Goal: Find specific page/section: Find specific page/section

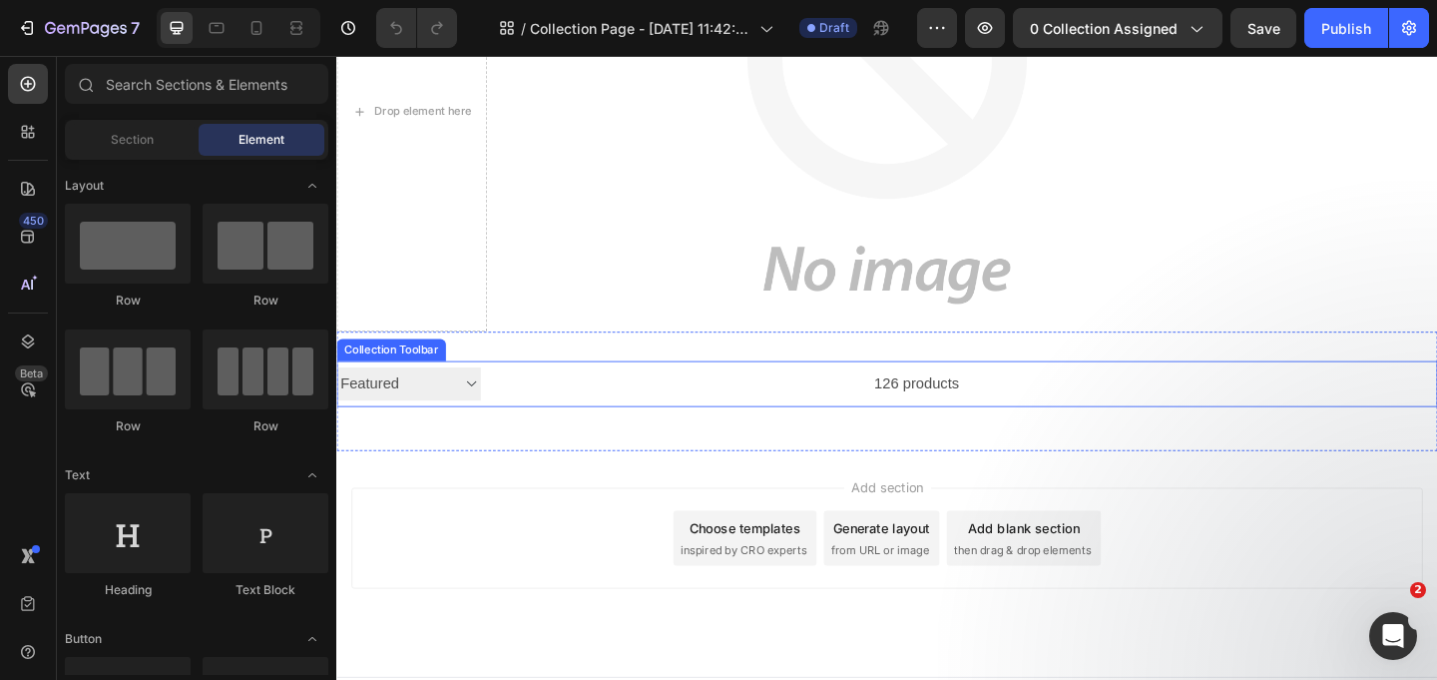
click at [486, 408] on select "Sorting Best selling Featured Alphabetically, A-Z Alphabetically, Z-A Price, lo…" at bounding box center [414, 412] width 157 height 37
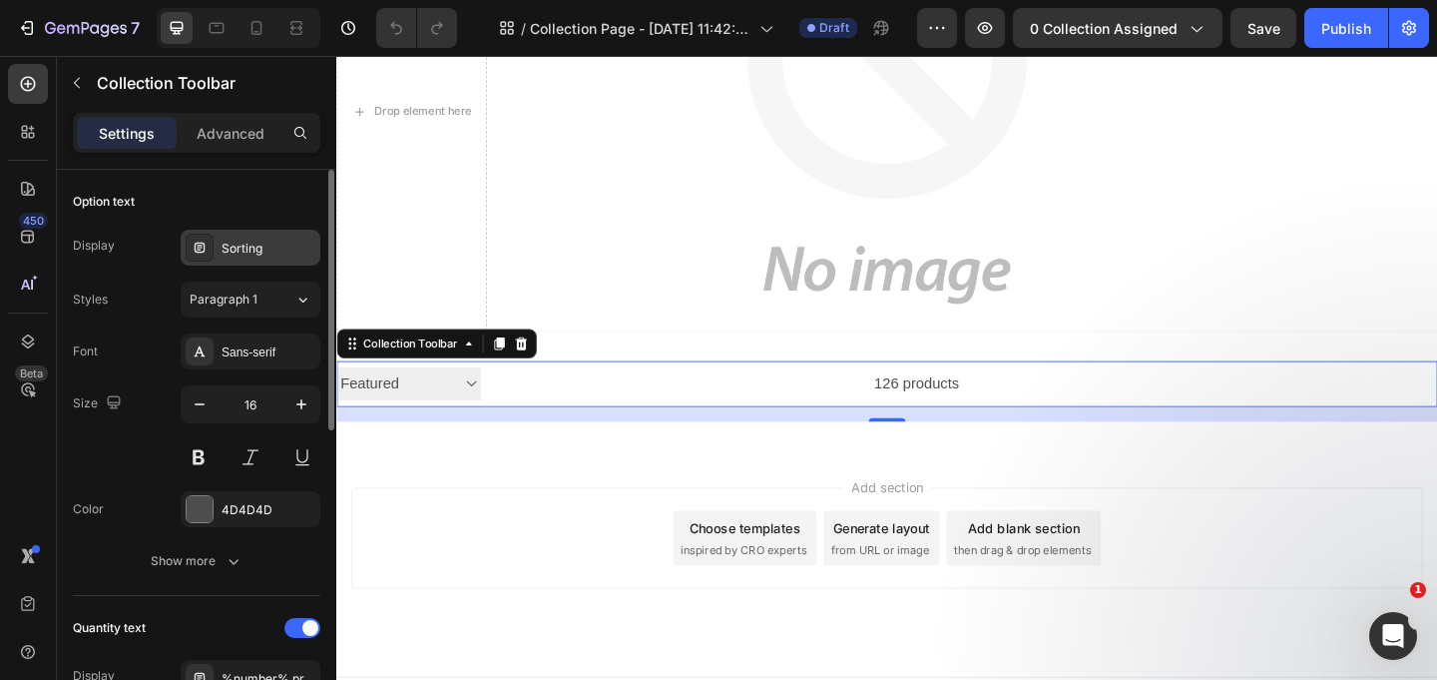
click at [216, 254] on div "Sorting" at bounding box center [251, 248] width 140 height 36
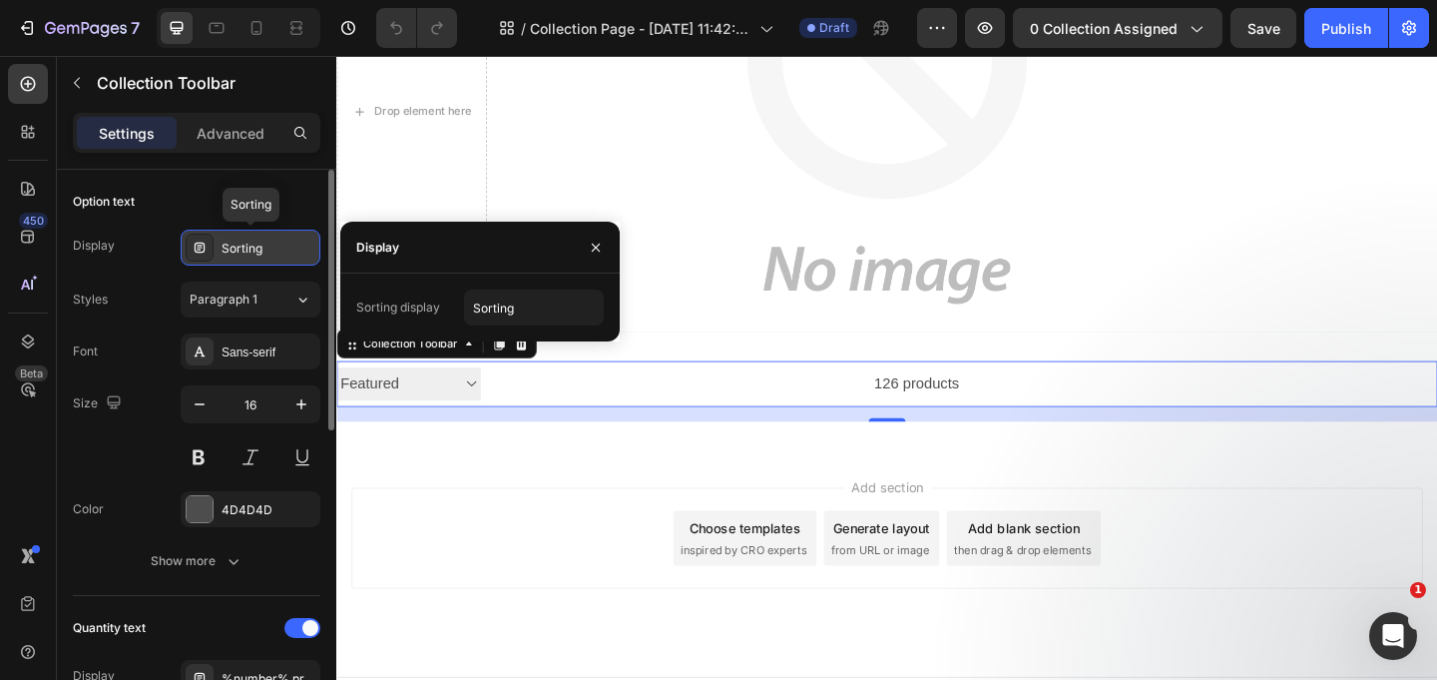
click at [216, 254] on div "Sorting" at bounding box center [251, 248] width 140 height 36
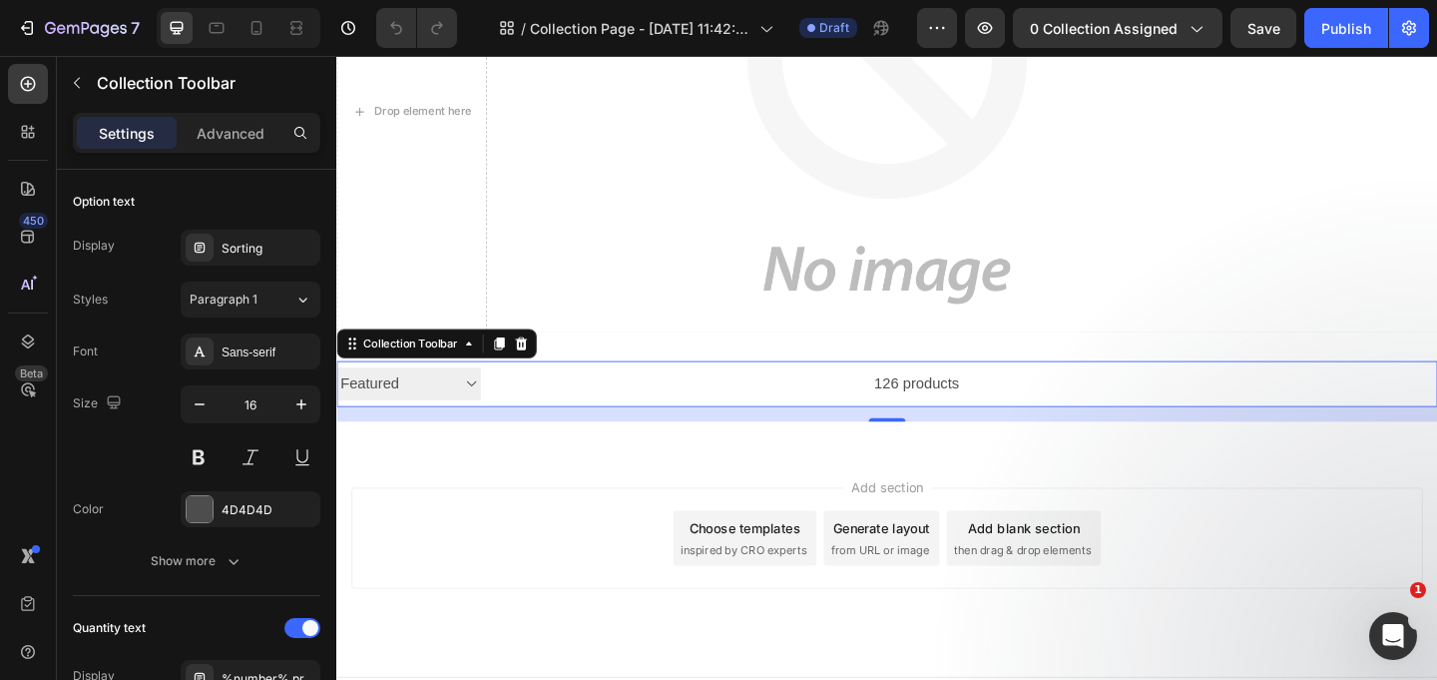
click at [219, 113] on div "Settings Advanced" at bounding box center [196, 133] width 247 height 40
click at [220, 124] on p "Advanced" at bounding box center [231, 133] width 68 height 21
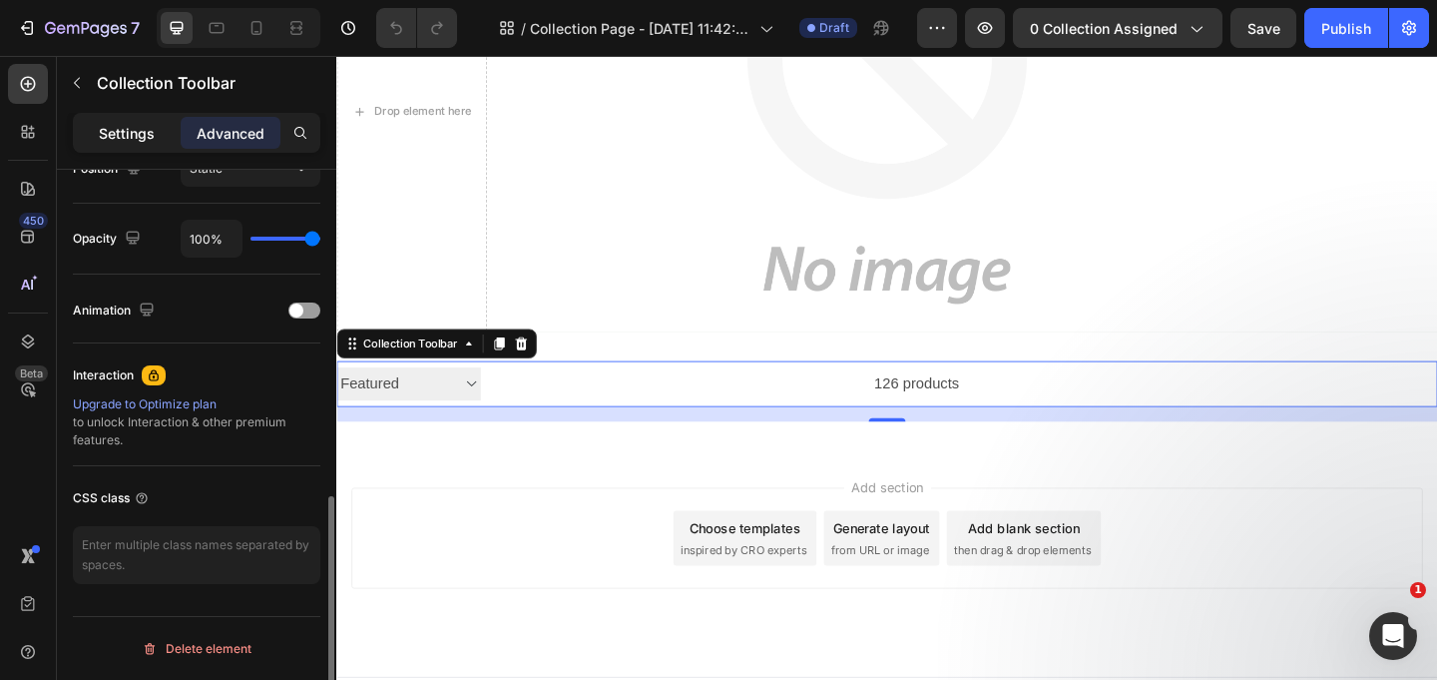
click at [108, 144] on div "Settings" at bounding box center [127, 133] width 100 height 32
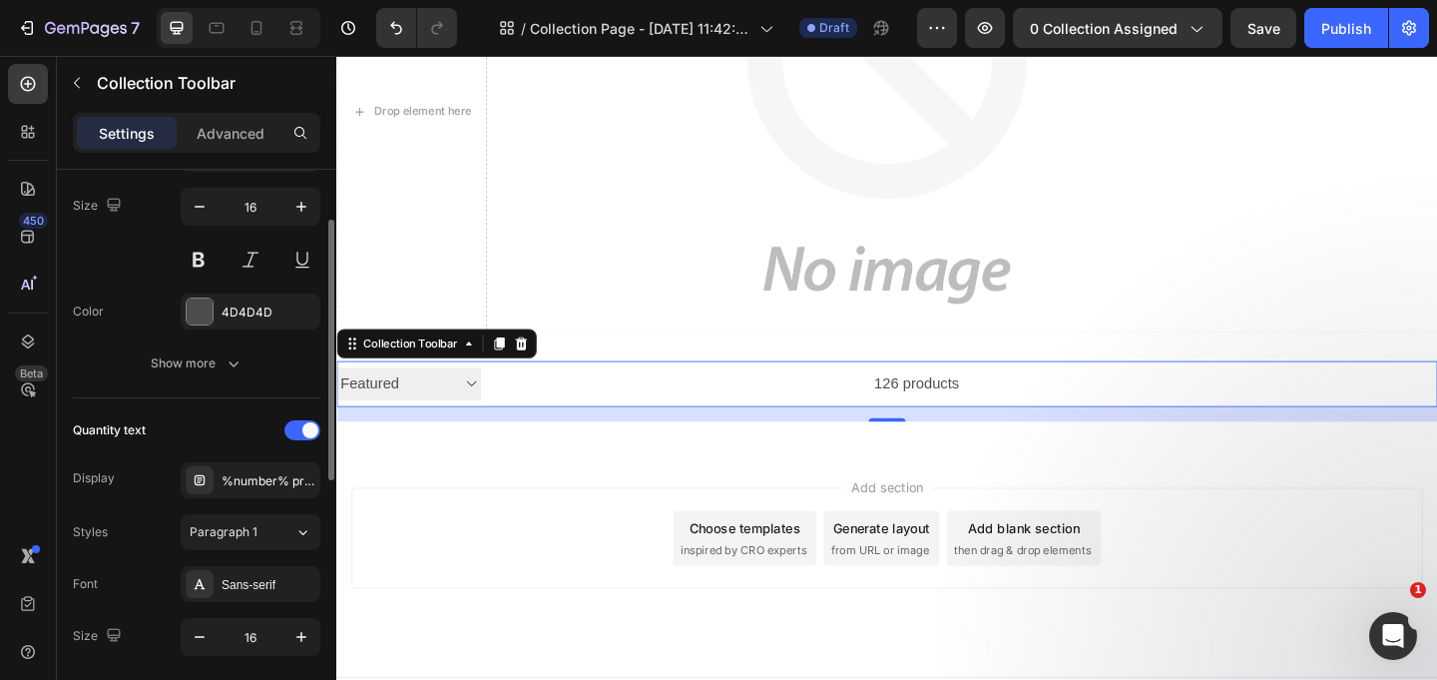
scroll to position [205, 0]
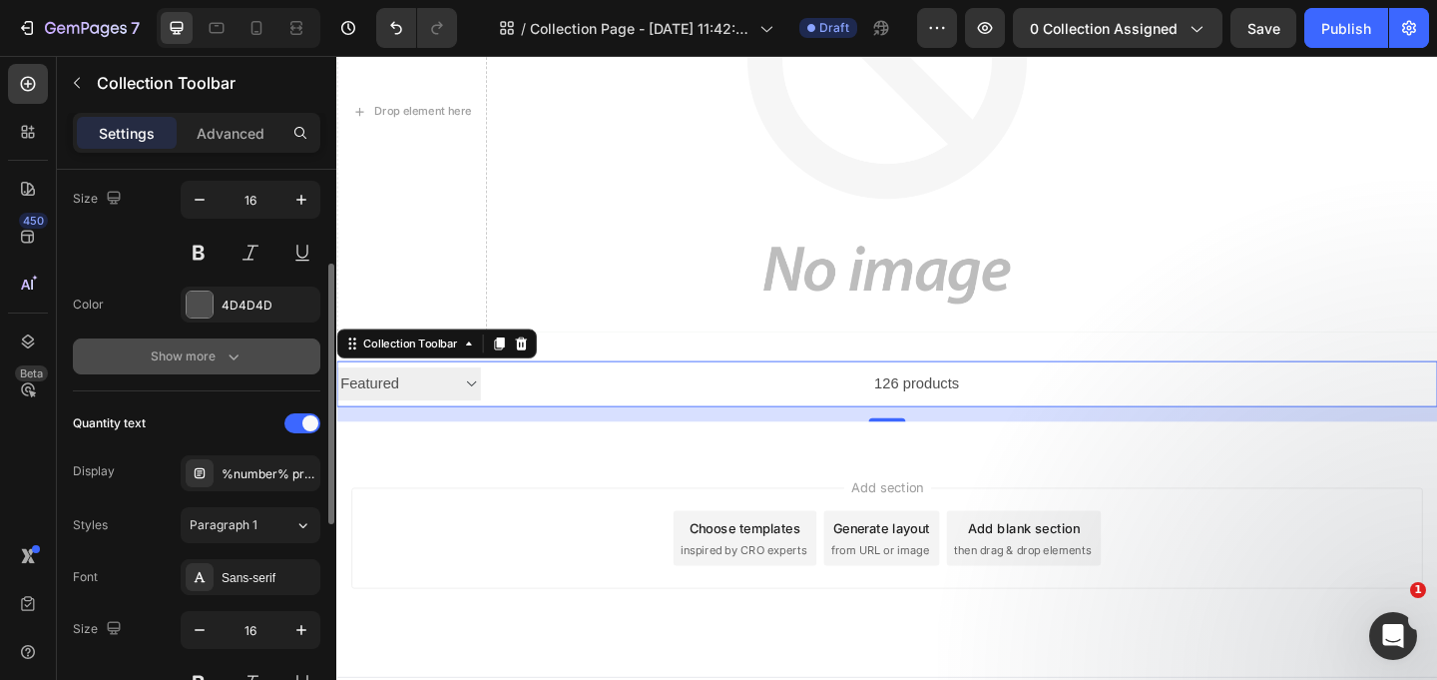
click at [160, 369] on button "Show more" at bounding box center [196, 356] width 247 height 36
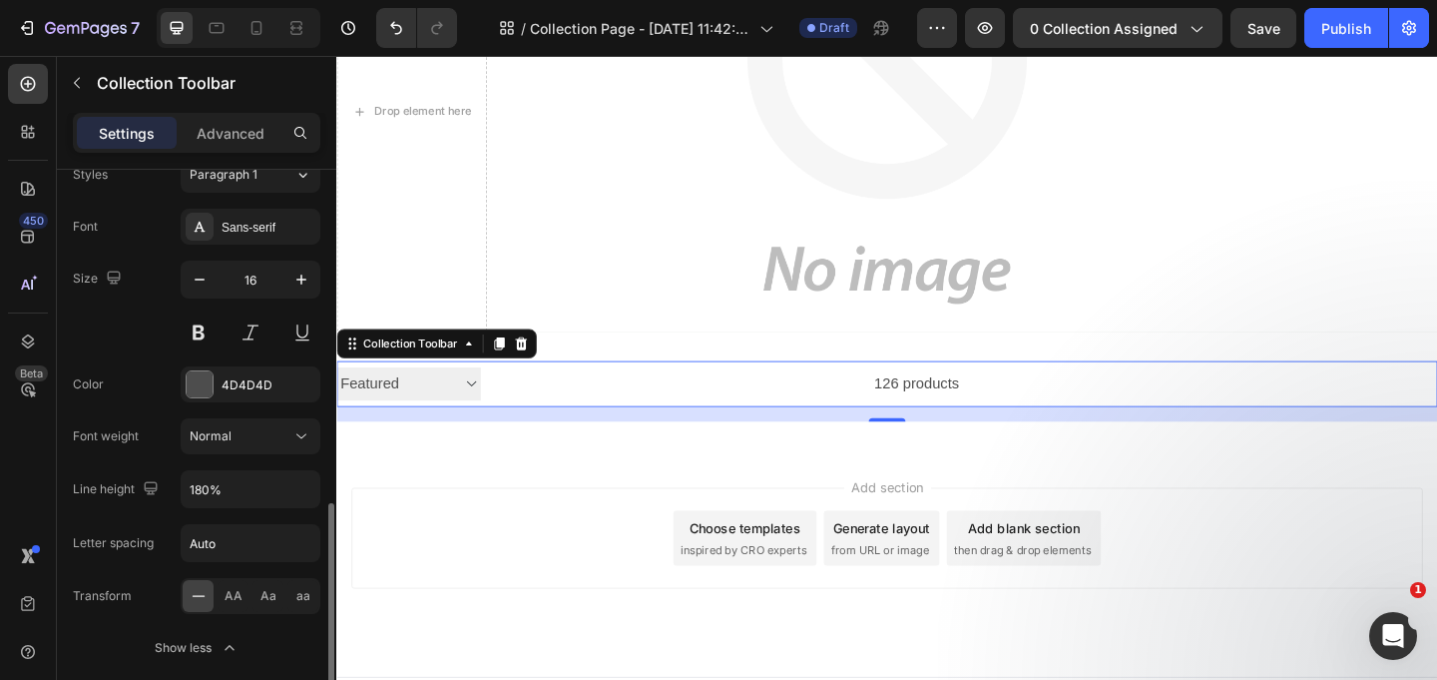
scroll to position [0, 0]
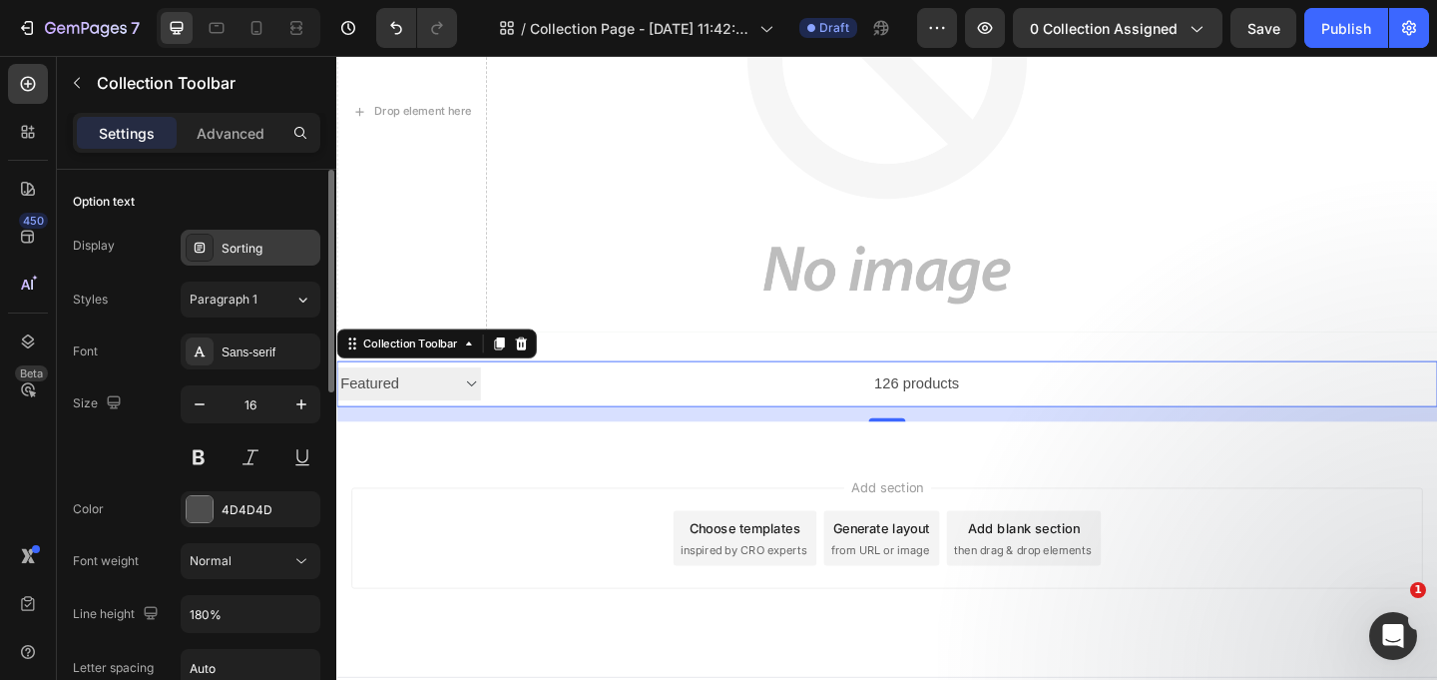
click at [271, 243] on div "Sorting" at bounding box center [269, 248] width 94 height 18
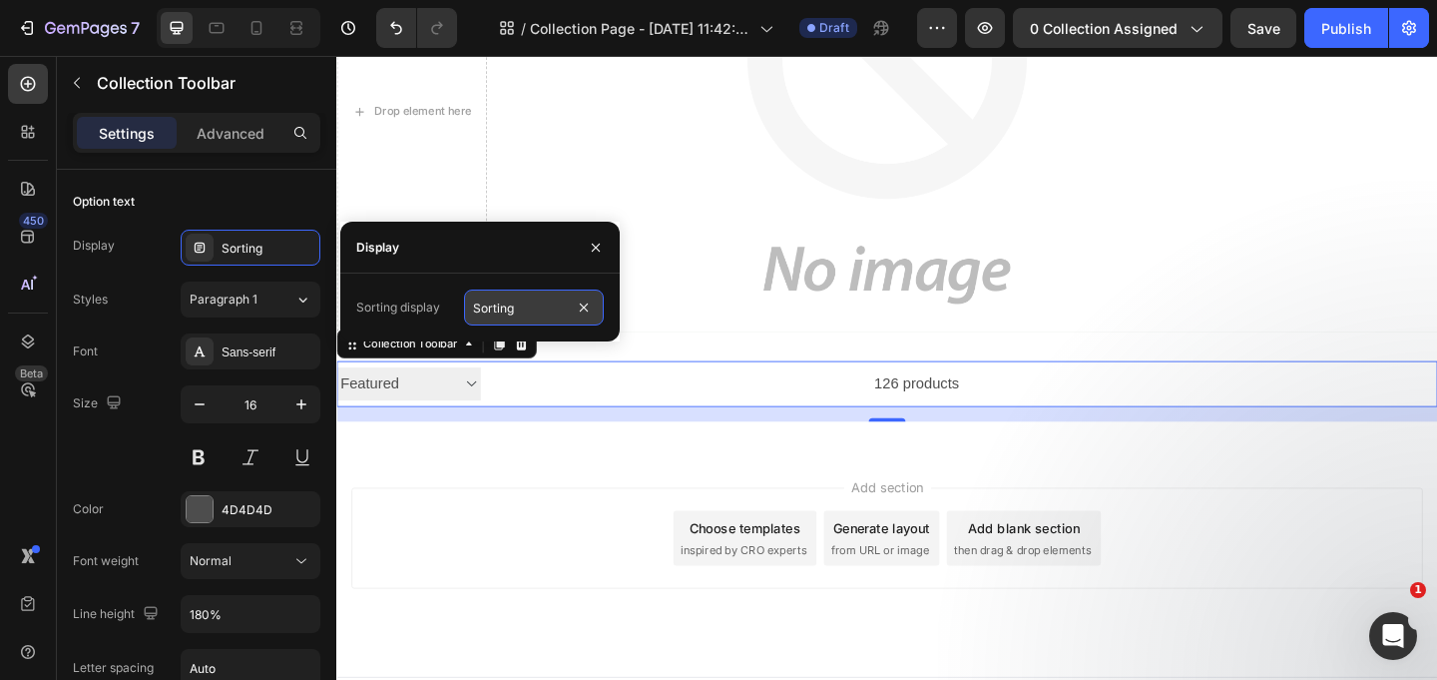
click at [537, 313] on input "Sorting" at bounding box center [534, 307] width 140 height 36
drag, startPoint x: 589, startPoint y: 245, endPoint x: 132, endPoint y: 339, distance: 466.6
click at [589, 245] on icon "button" at bounding box center [596, 247] width 16 height 16
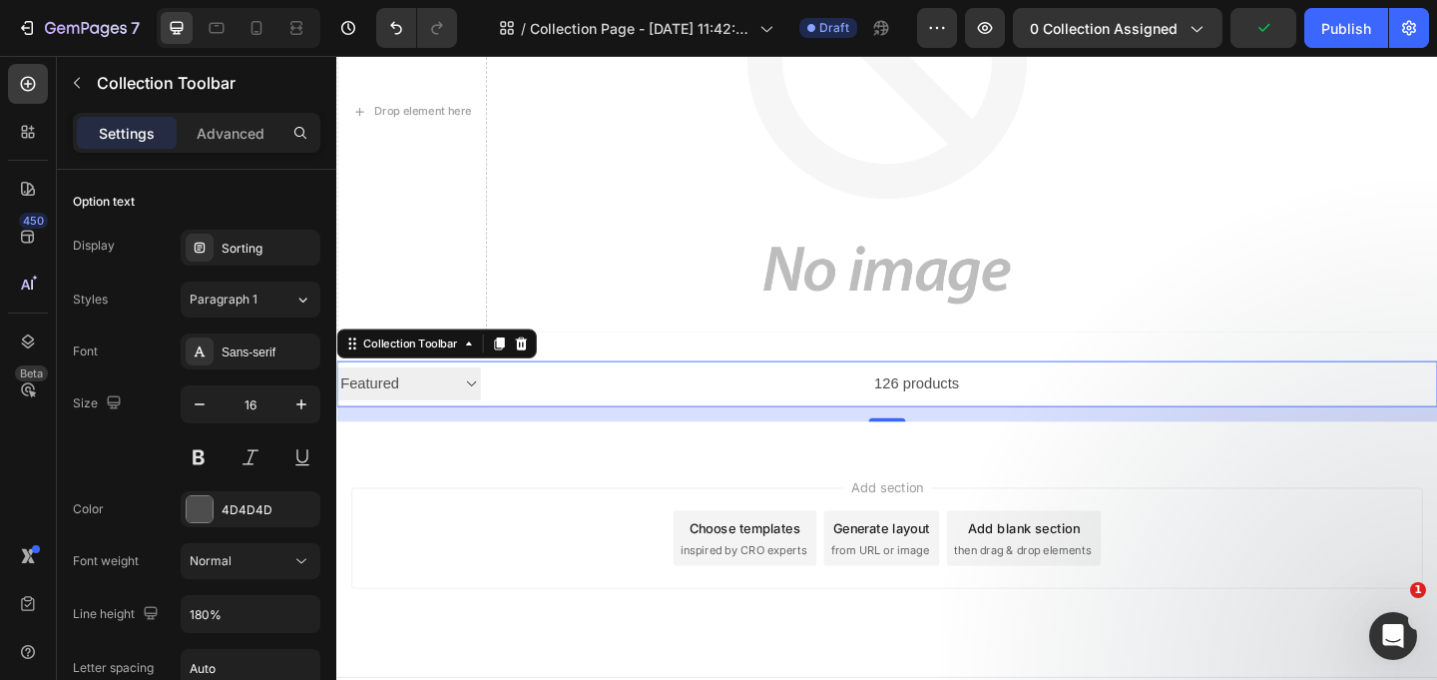
click at [477, 409] on select "Sorting Best selling Featured Alphabetically, A-Z Alphabetically, Z-A Price, lo…" at bounding box center [414, 412] width 157 height 37
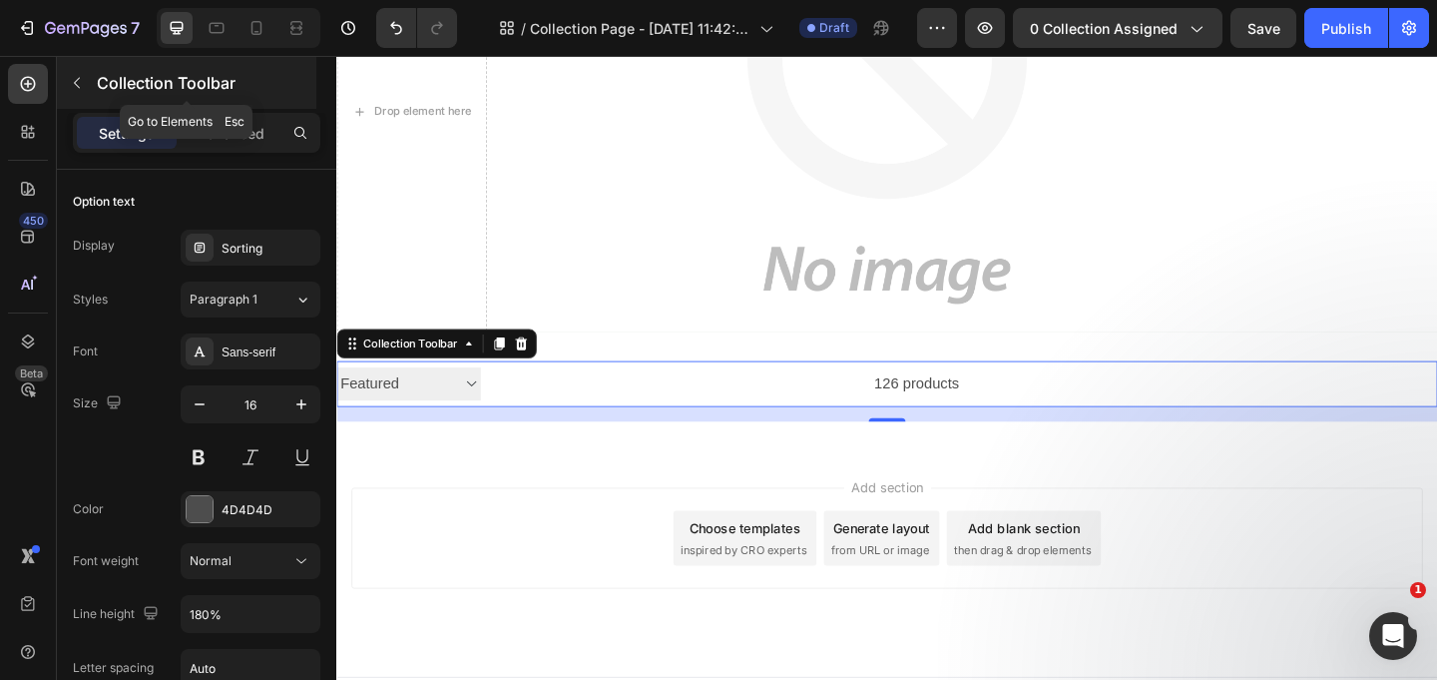
click at [67, 89] on button "button" at bounding box center [77, 83] width 32 height 32
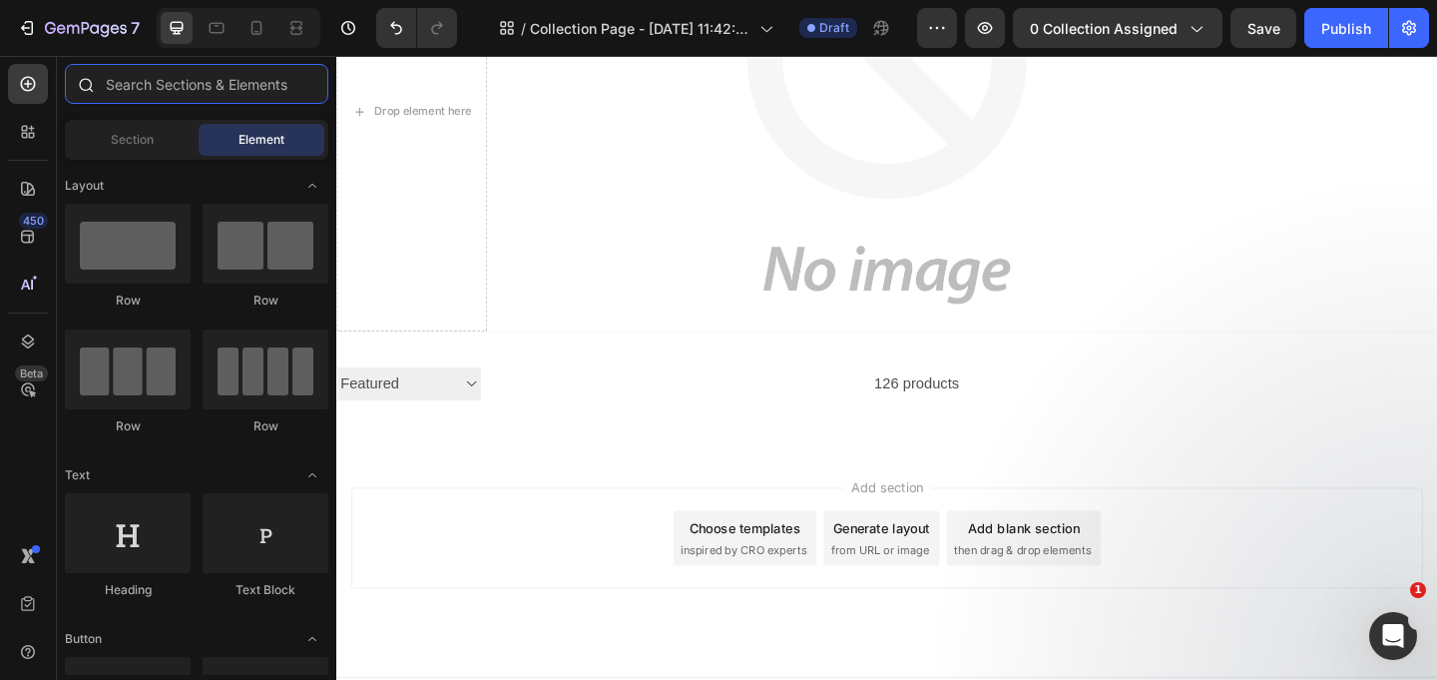
click at [141, 77] on input "text" at bounding box center [196, 84] width 263 height 40
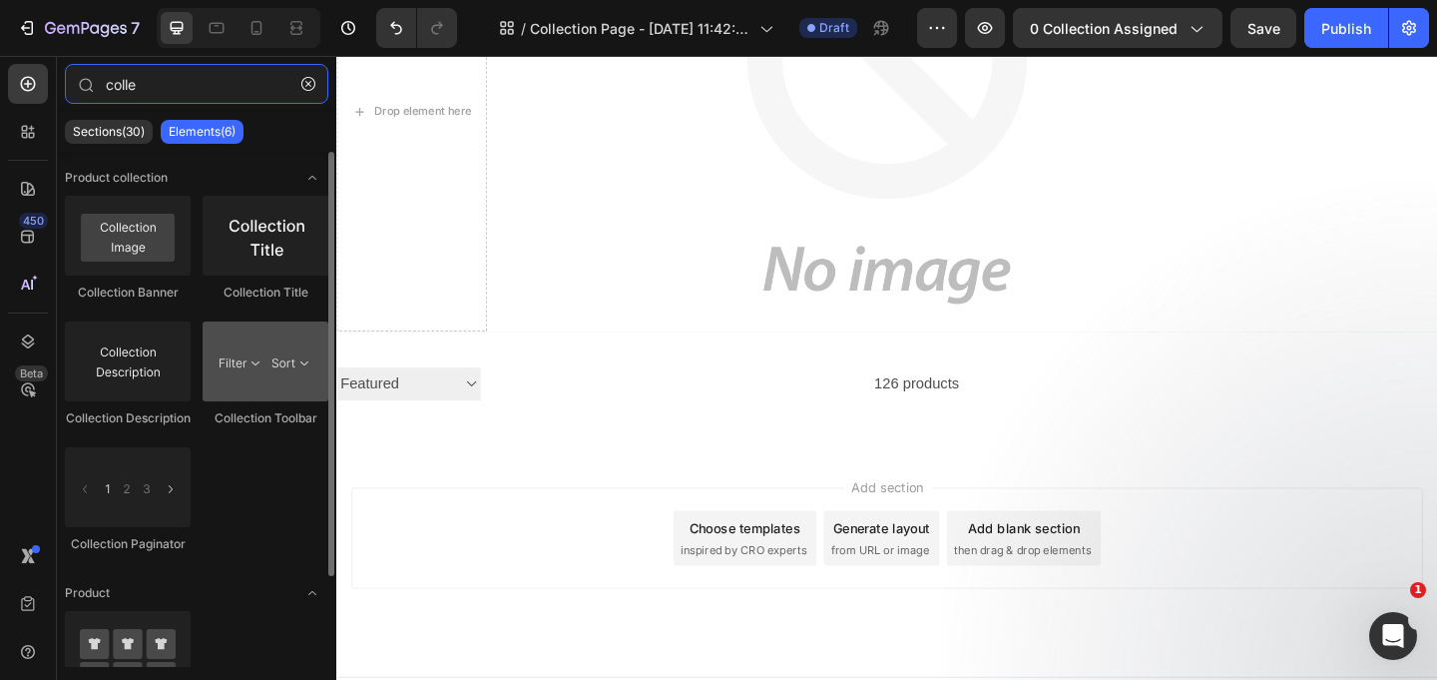
type input "colle"
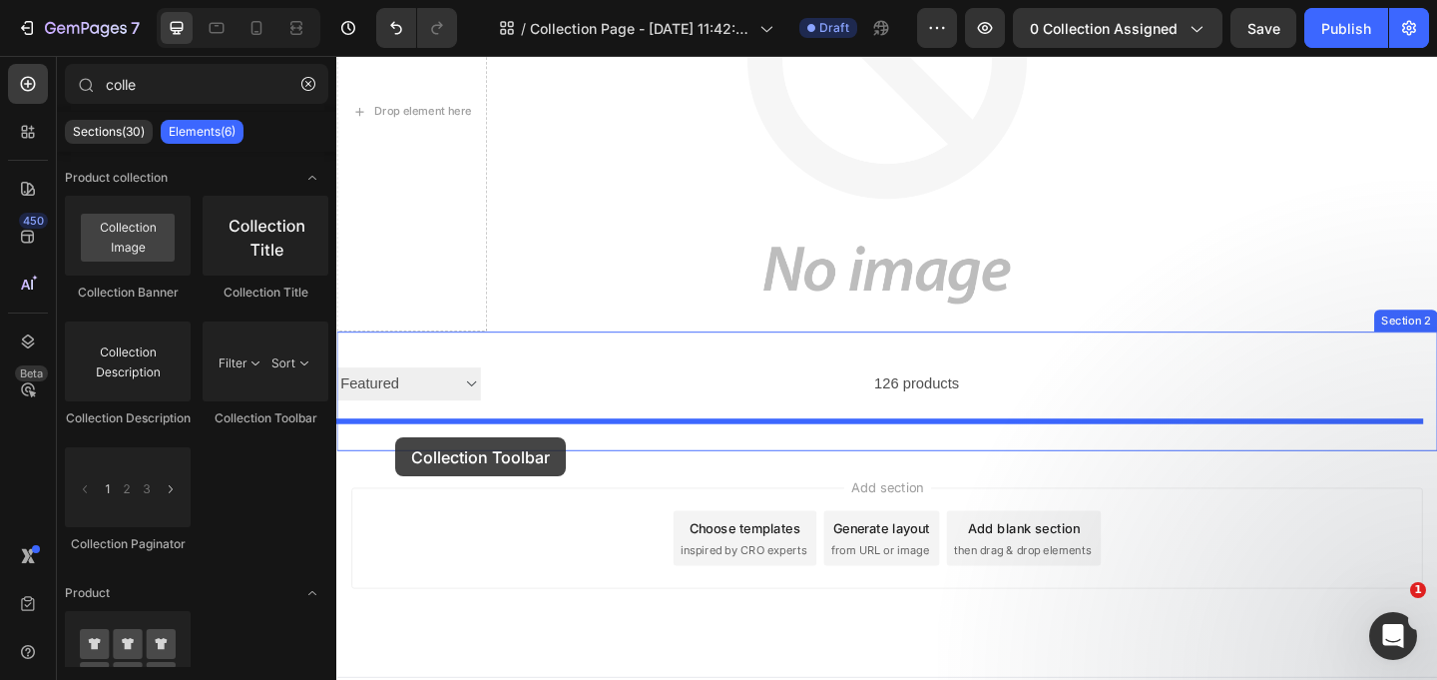
drag, startPoint x: 582, startPoint y: 431, endPoint x: 400, endPoint y: 471, distance: 186.0
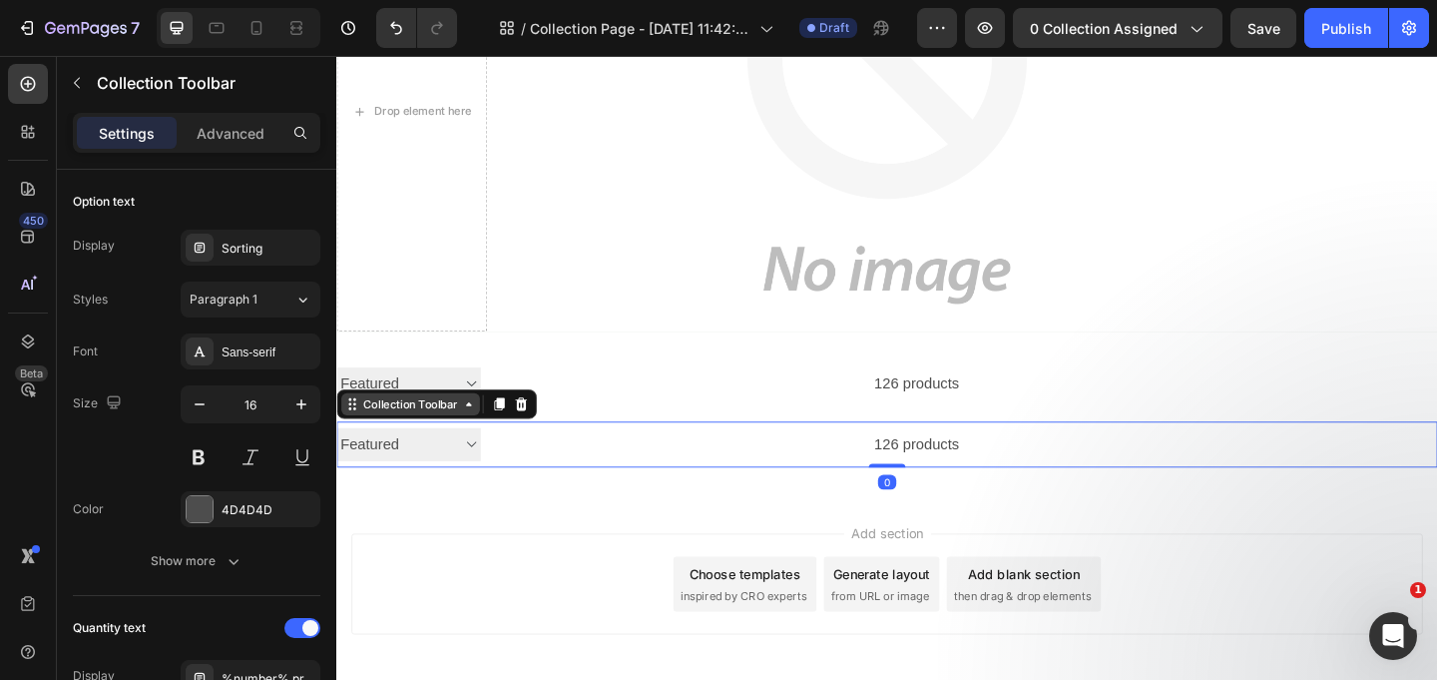
click at [403, 431] on div "Collection Toolbar" at bounding box center [416, 434] width 111 height 18
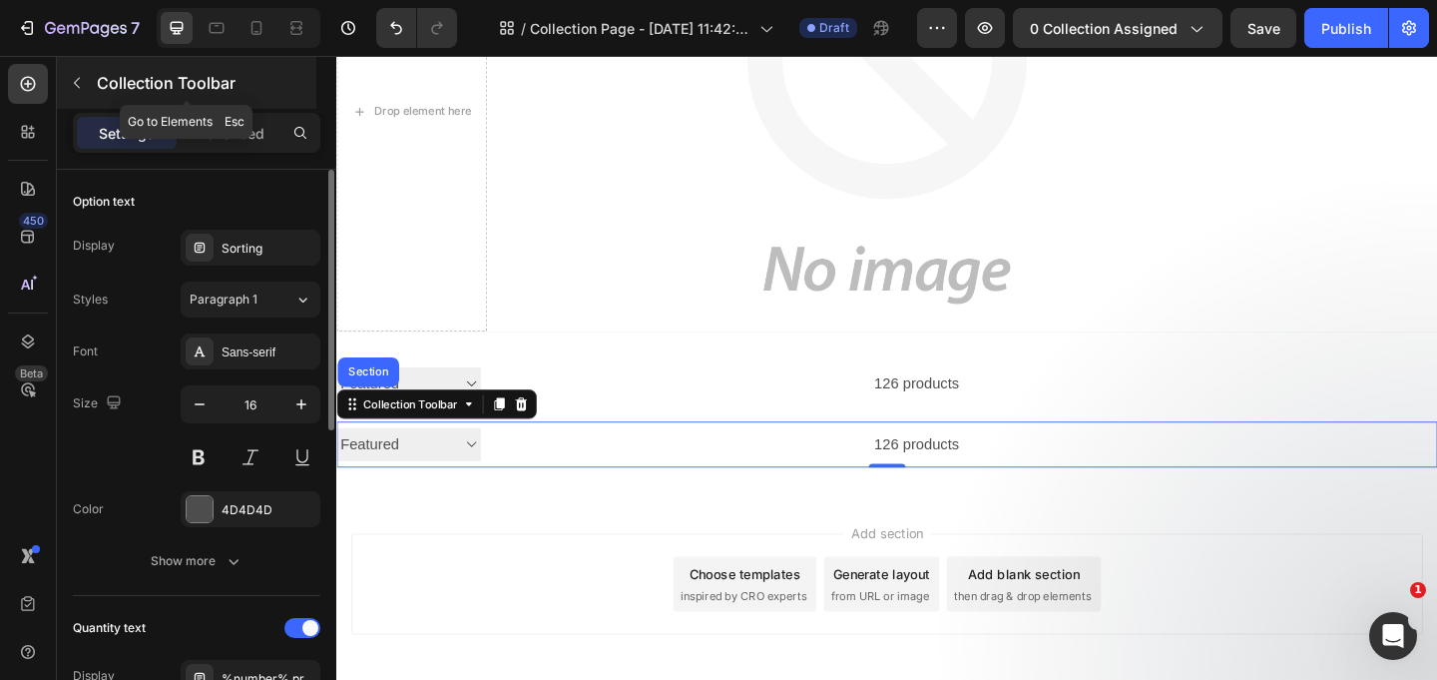
click at [76, 87] on icon "button" at bounding box center [77, 83] width 16 height 16
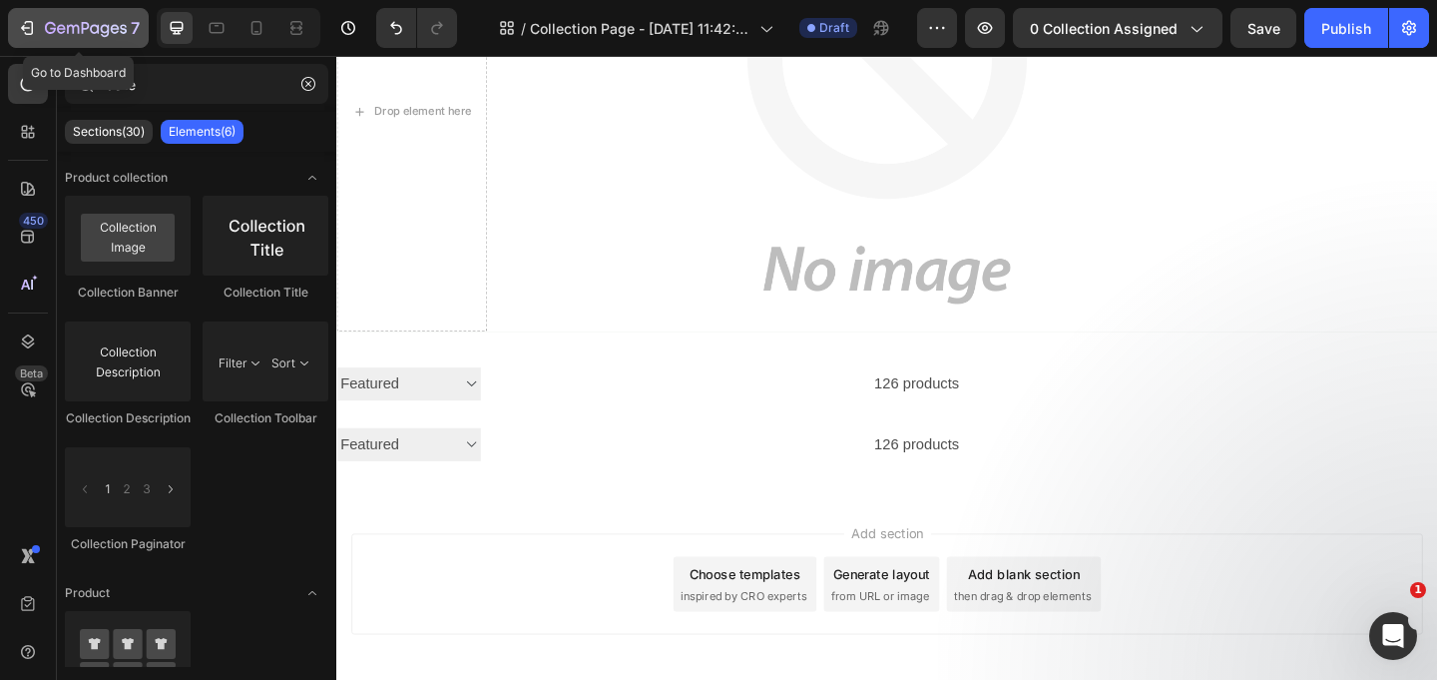
click at [30, 16] on div "7" at bounding box center [78, 28] width 123 height 24
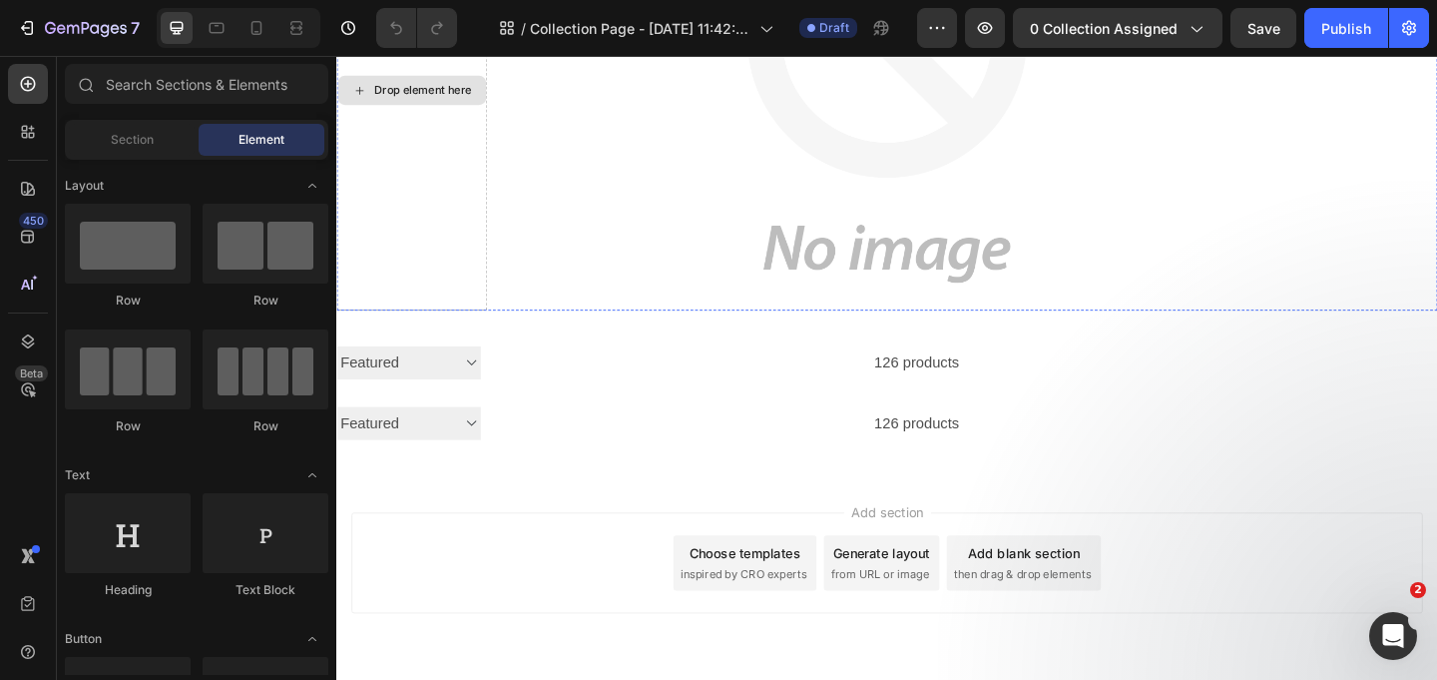
scroll to position [242, 0]
click at [14, 149] on div at bounding box center [28, 132] width 40 height 40
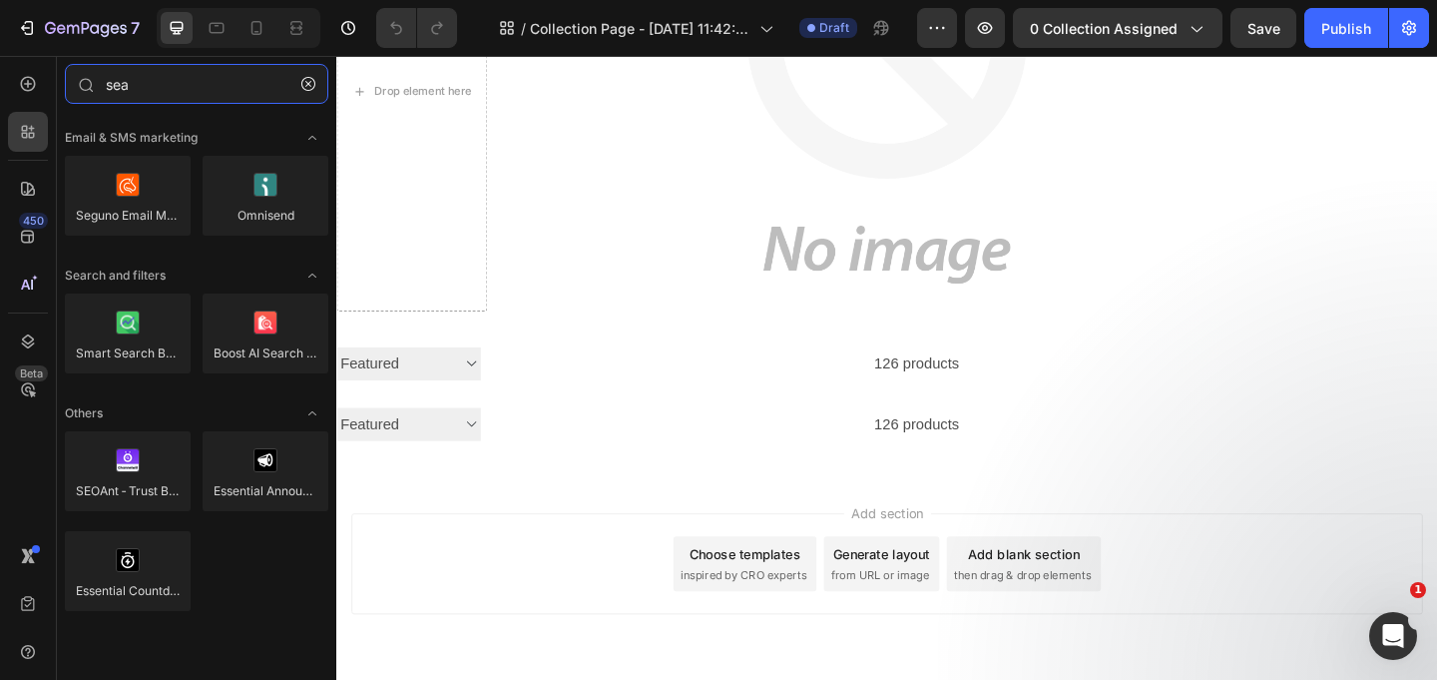
type input "sear"
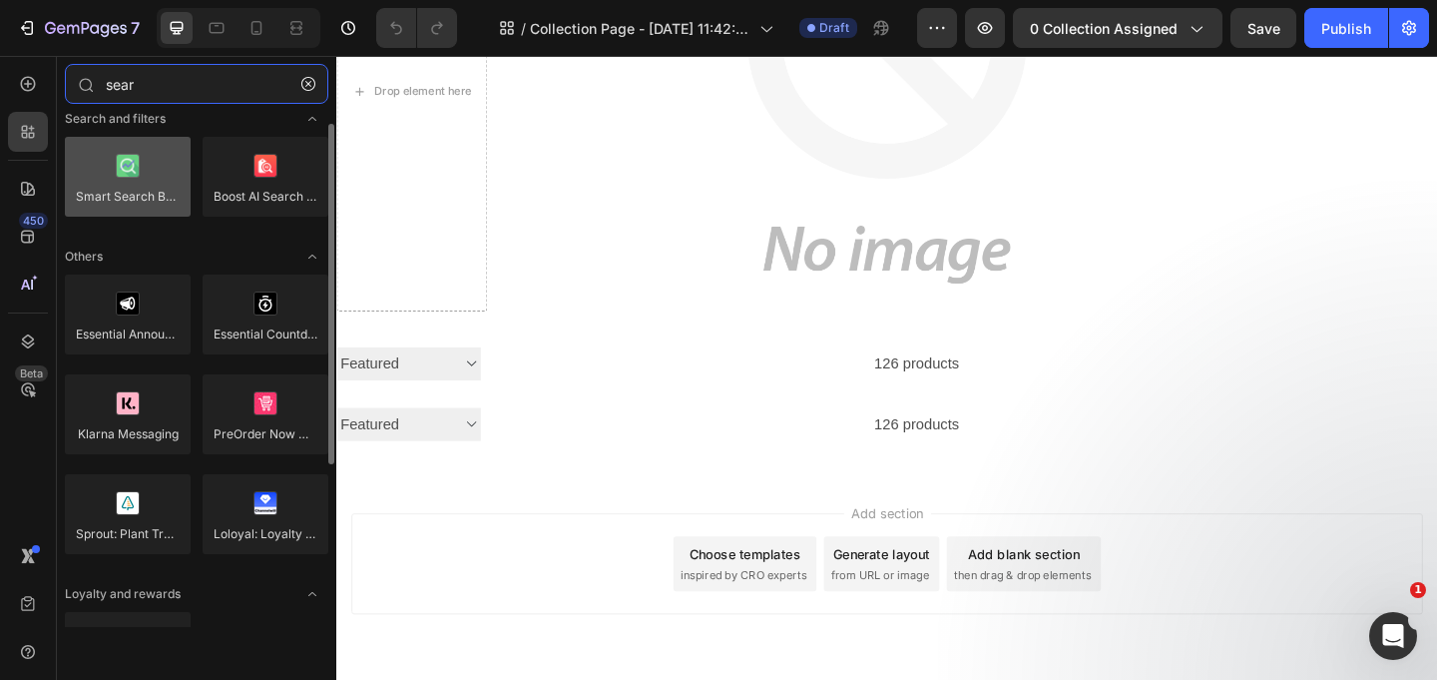
scroll to position [0, 0]
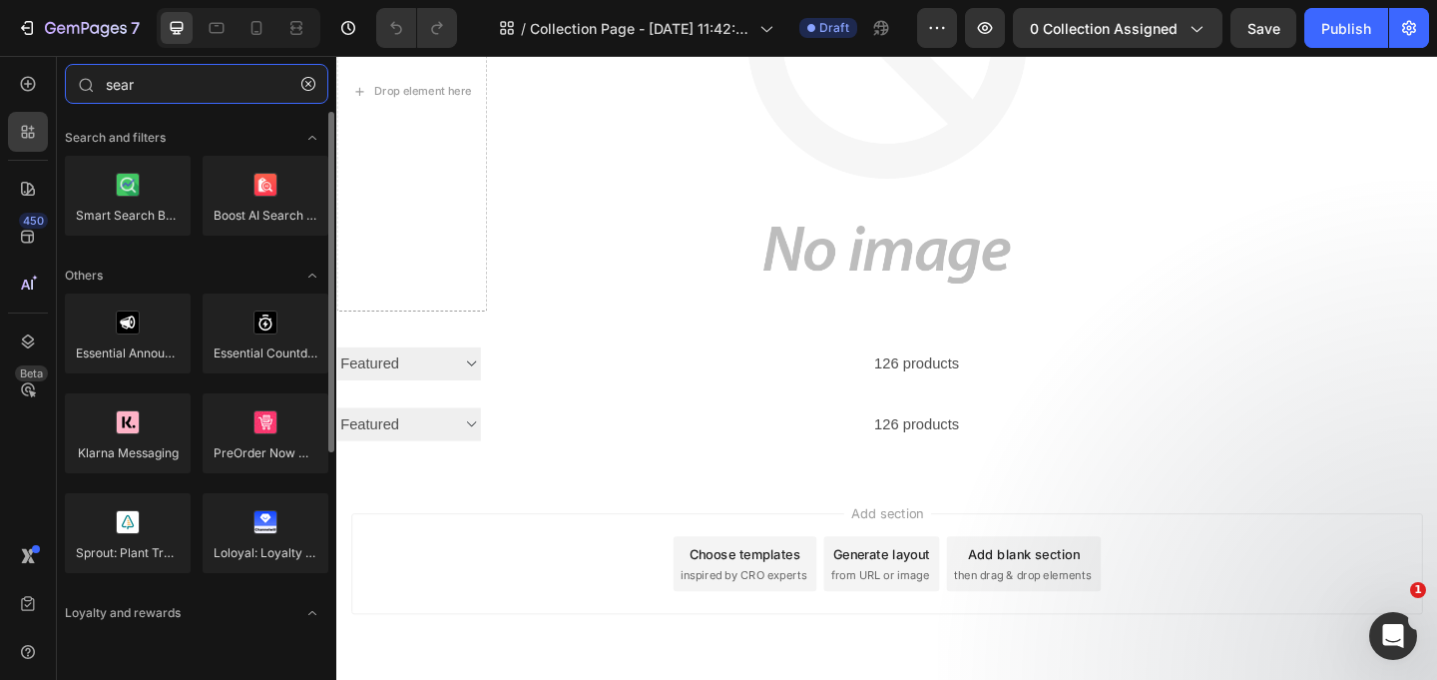
drag, startPoint x: 143, startPoint y: 82, endPoint x: 0, endPoint y: 82, distance: 142.7
click at [0, 82] on div "450 Beta sear Sections(0) Elements(11) We couldn’t find any matches for “sear” …" at bounding box center [168, 368] width 336 height 624
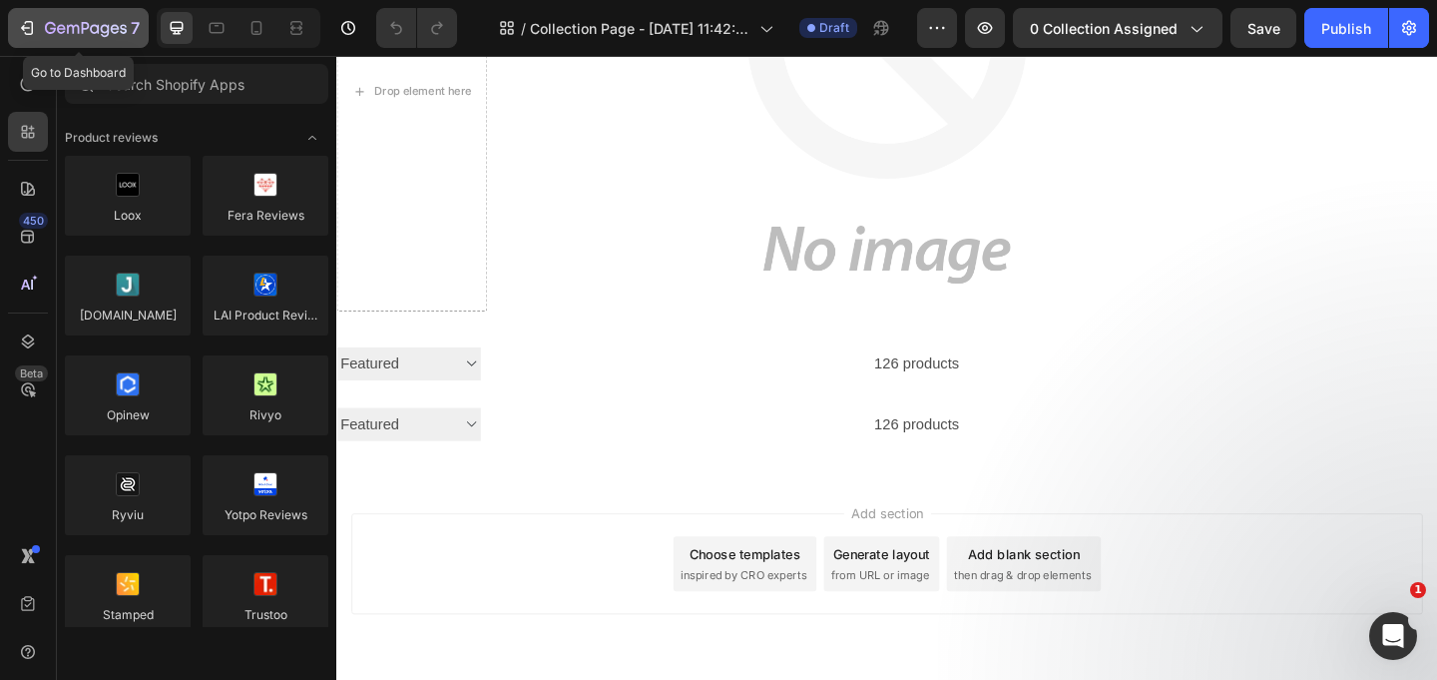
click at [54, 30] on icon "button" at bounding box center [50, 28] width 11 height 12
